Goal: Transaction & Acquisition: Obtain resource

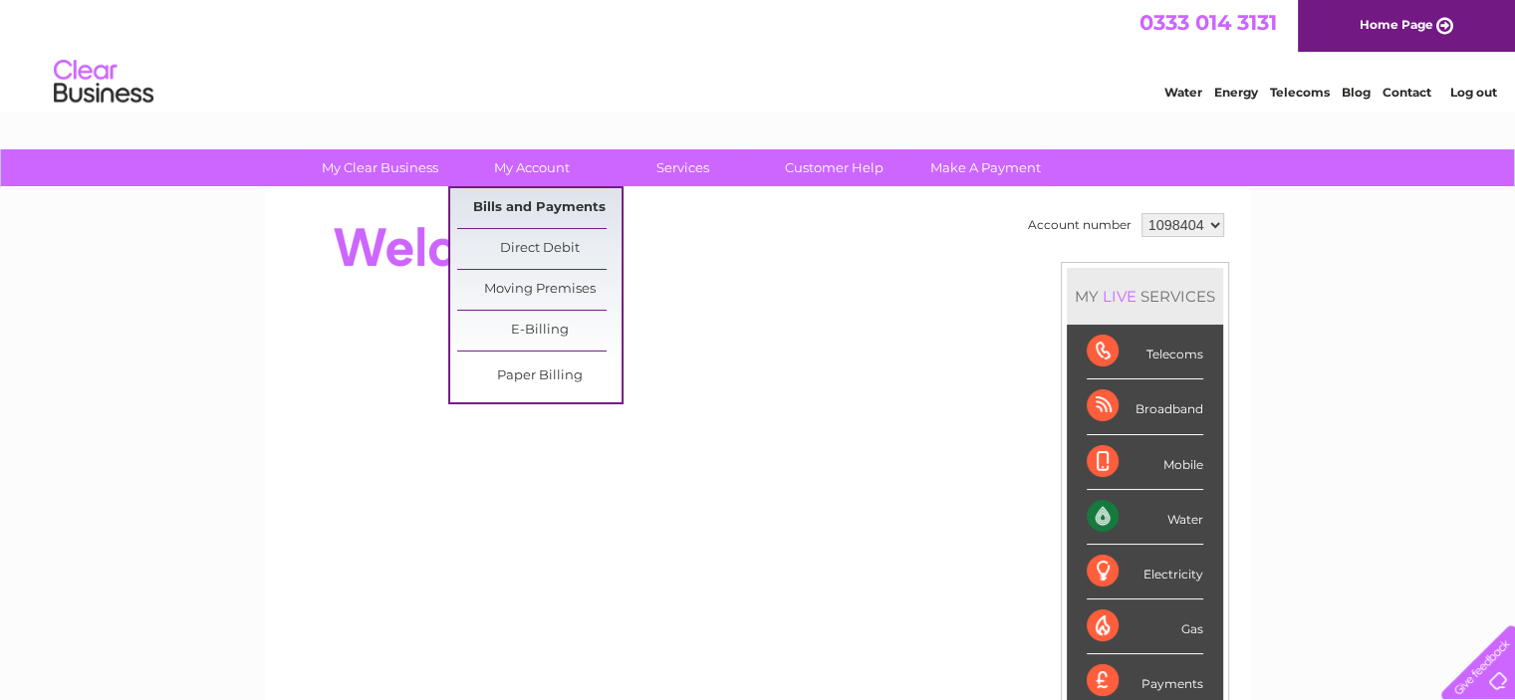
click at [522, 204] on link "Bills and Payments" at bounding box center [539, 208] width 164 height 40
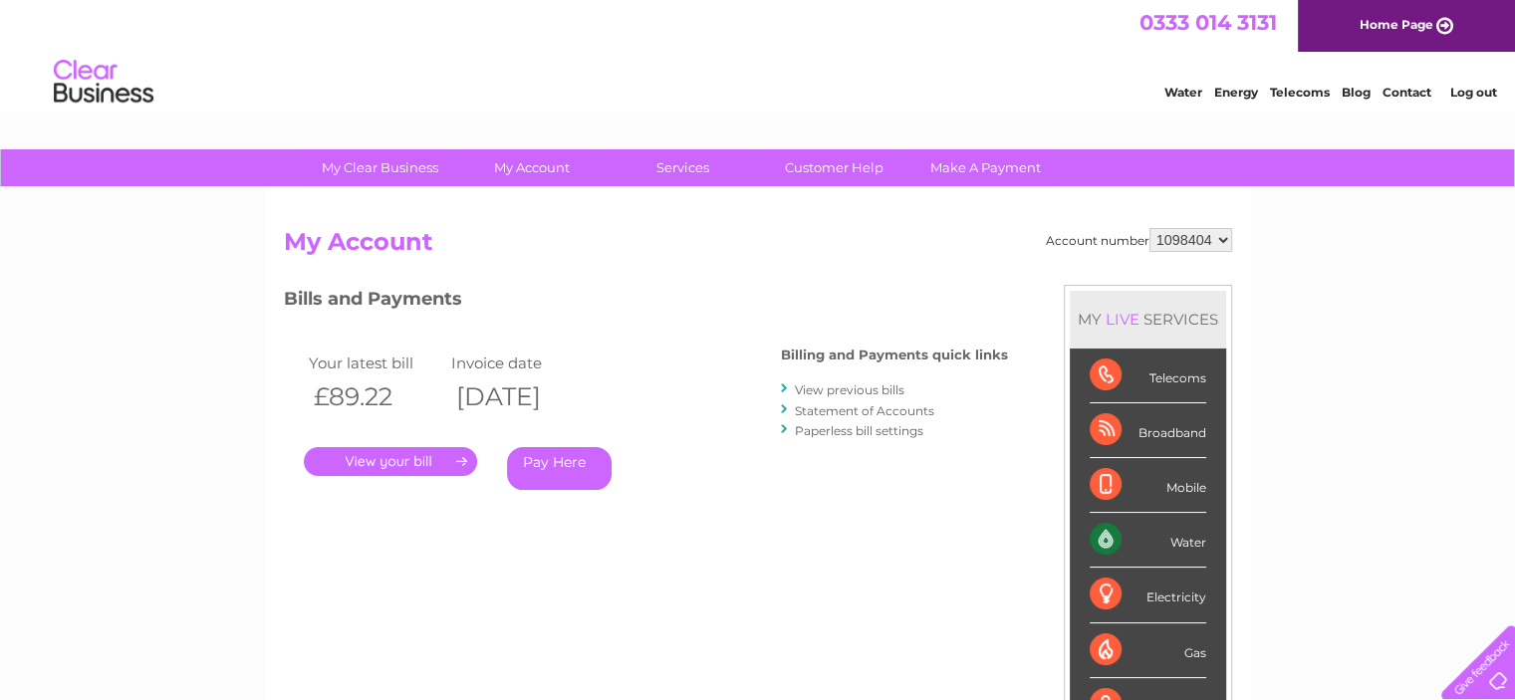
click at [859, 386] on link "View previous bills" at bounding box center [850, 390] width 110 height 15
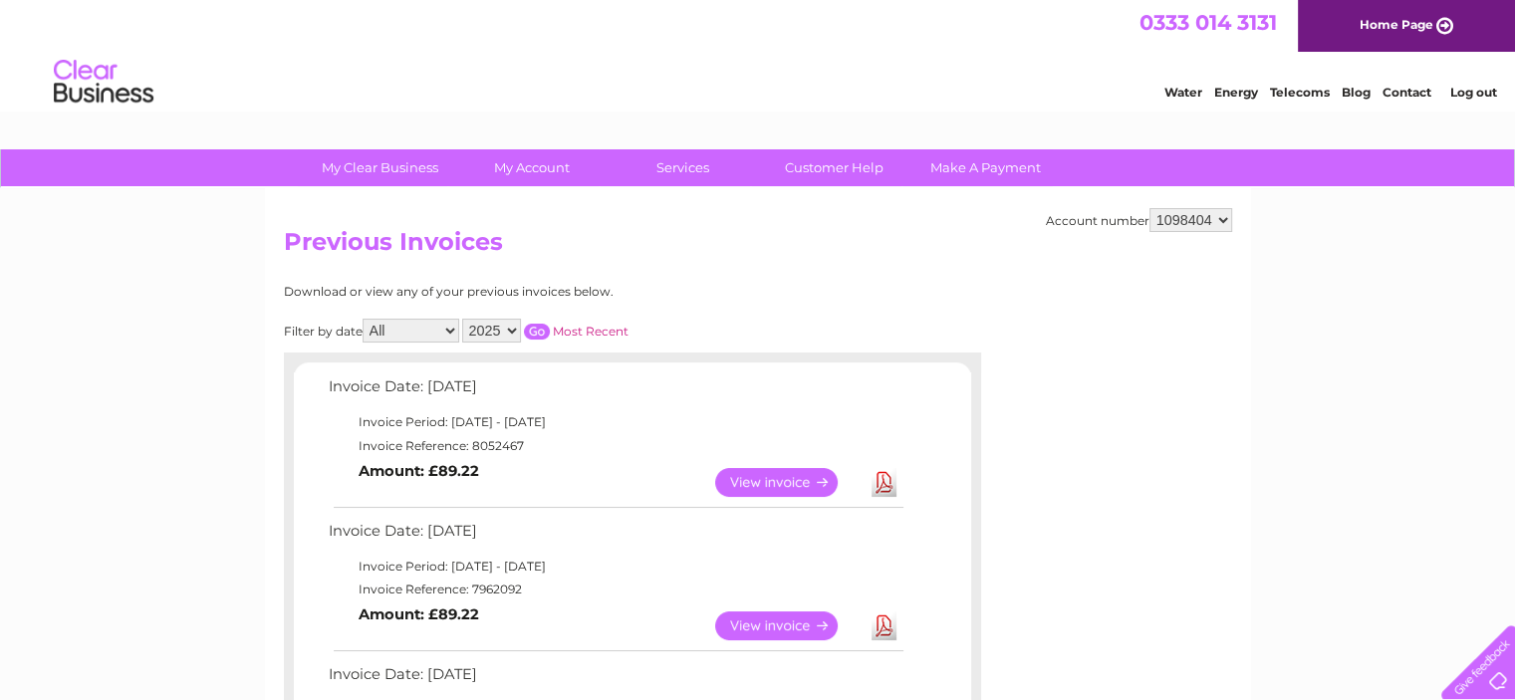
scroll to position [199, 0]
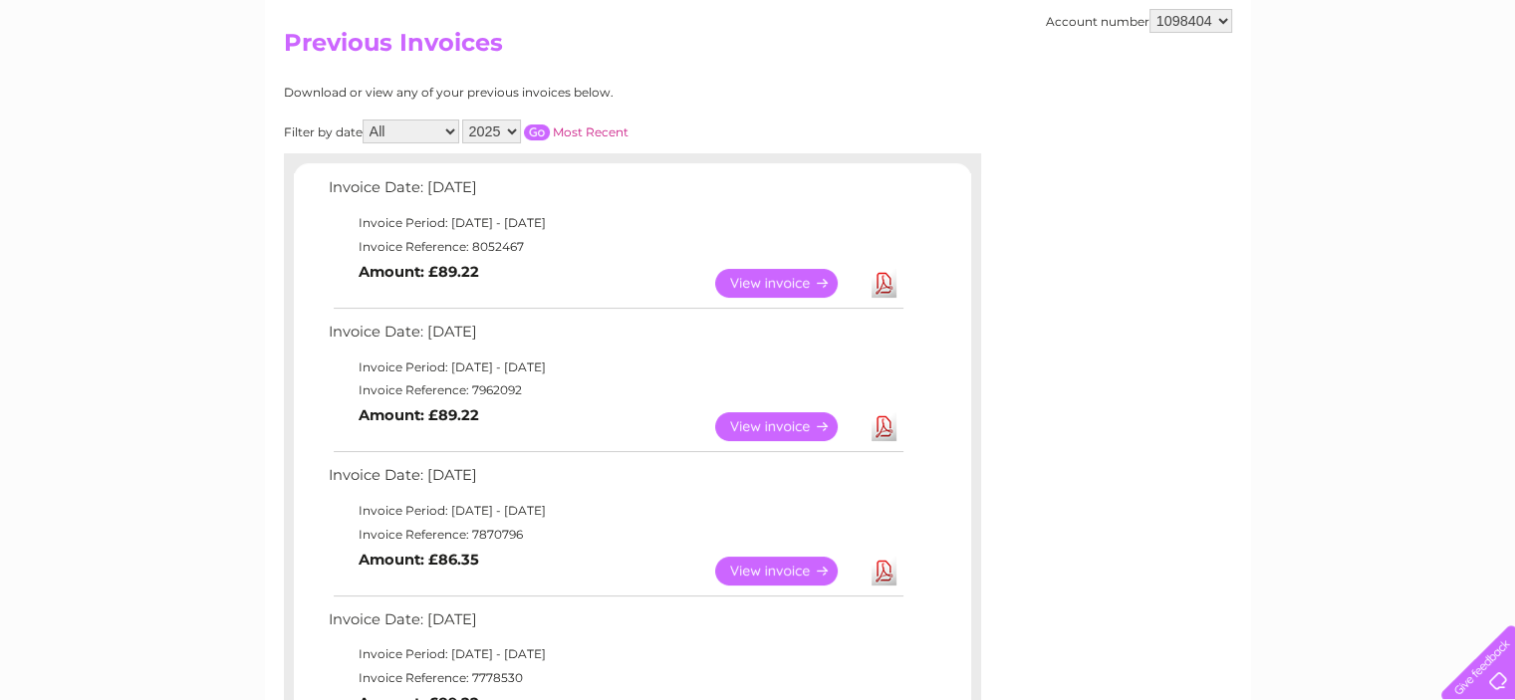
click at [870, 428] on td "Download" at bounding box center [884, 426] width 35 height 39
click at [885, 428] on link "Download" at bounding box center [884, 426] width 25 height 29
click at [766, 420] on link "View" at bounding box center [788, 426] width 146 height 29
